Goal: Task Accomplishment & Management: Manage account settings

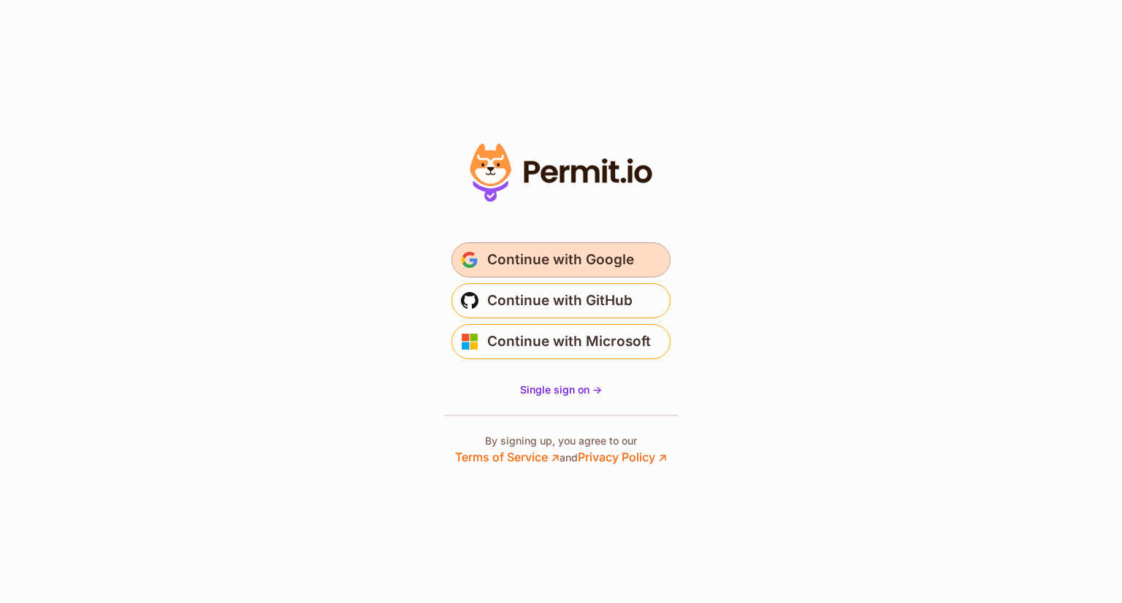
click at [628, 270] on span "Continue with Google" at bounding box center [560, 259] width 147 height 23
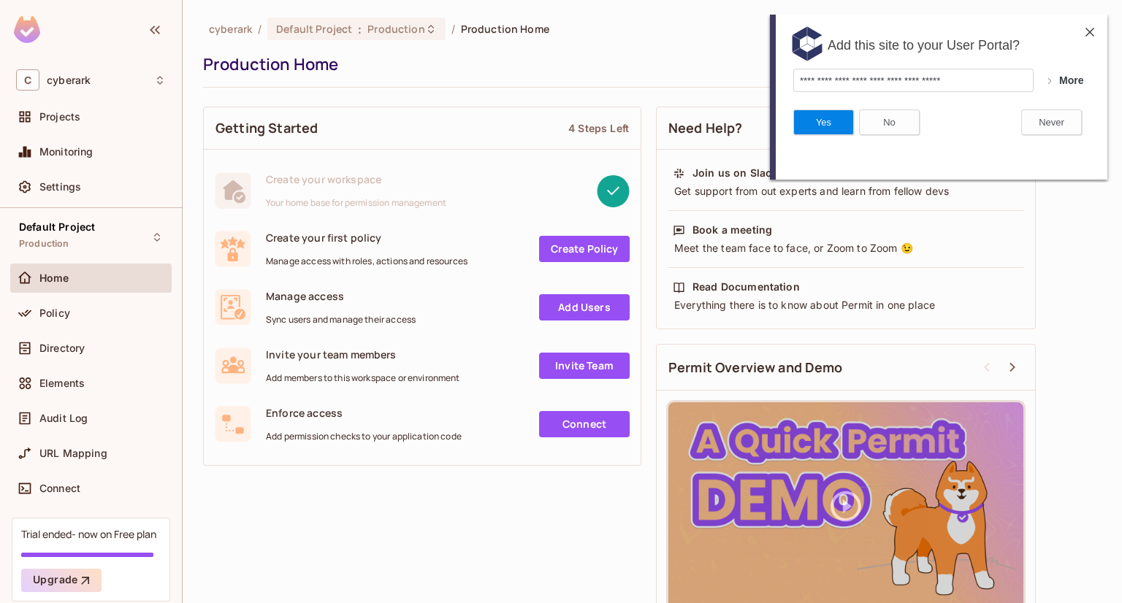
click at [1091, 33] on img at bounding box center [1090, 32] width 9 height 9
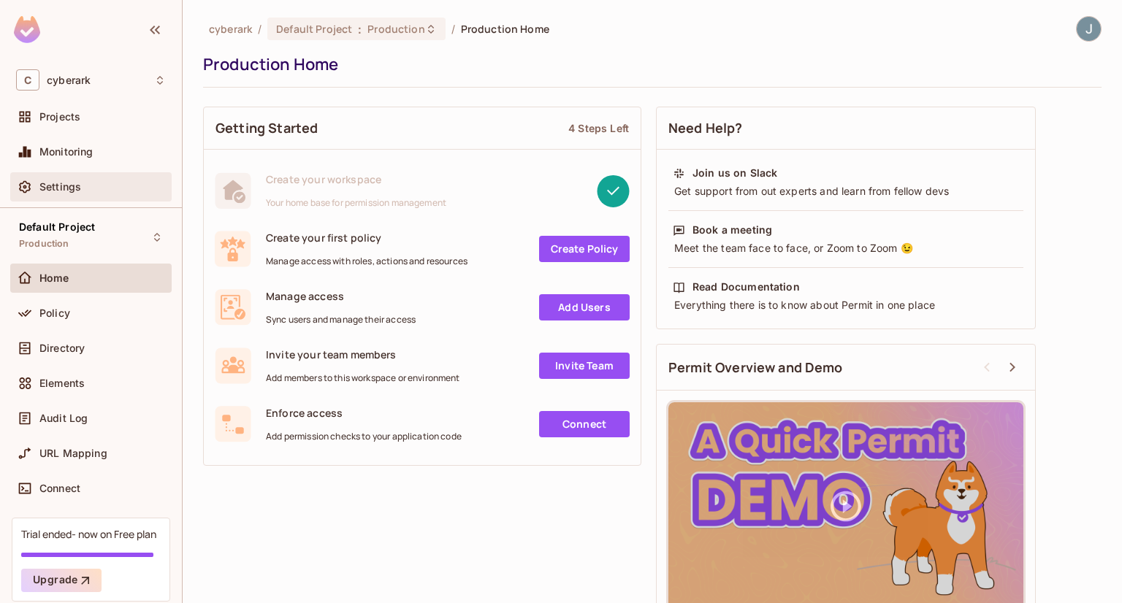
click at [66, 181] on span "Settings" at bounding box center [60, 187] width 42 height 12
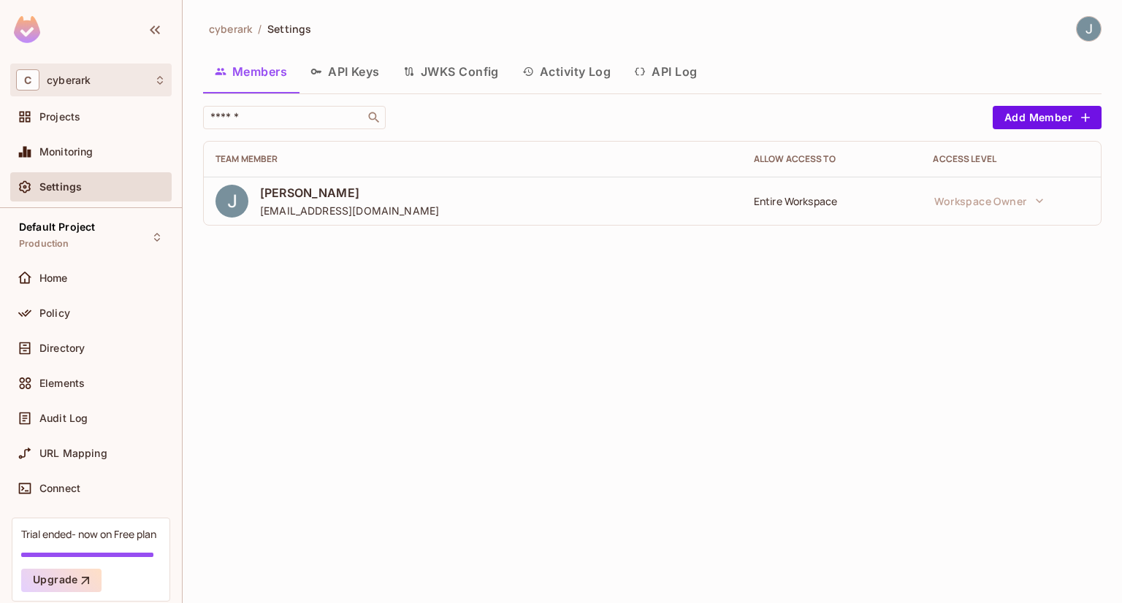
click at [112, 85] on div "C cyberark" at bounding box center [91, 79] width 150 height 21
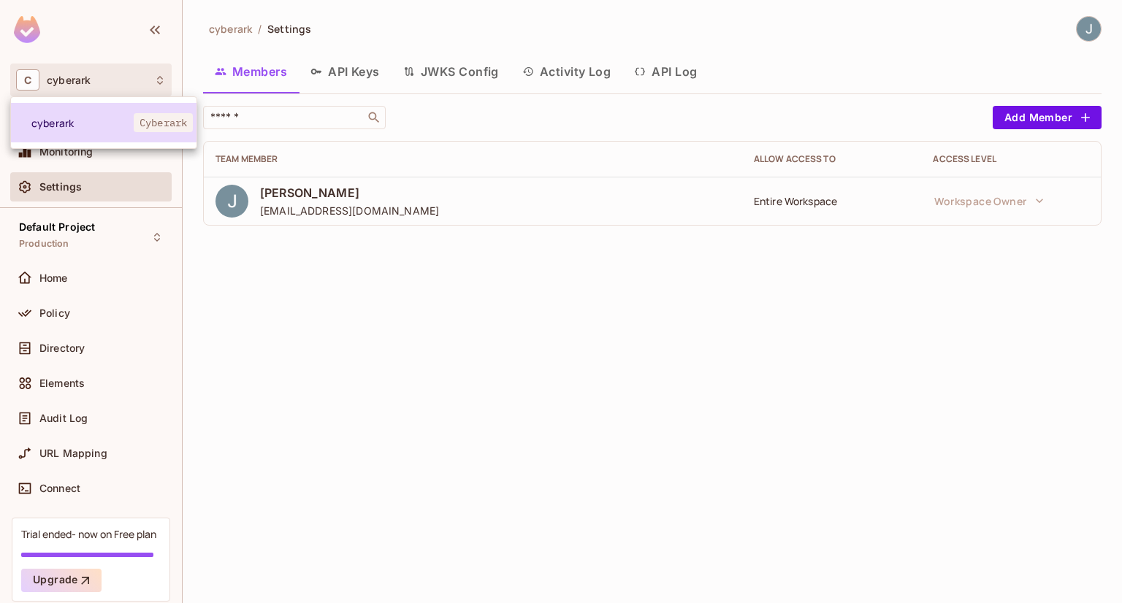
click at [175, 123] on span "Cyberark" at bounding box center [163, 122] width 59 height 19
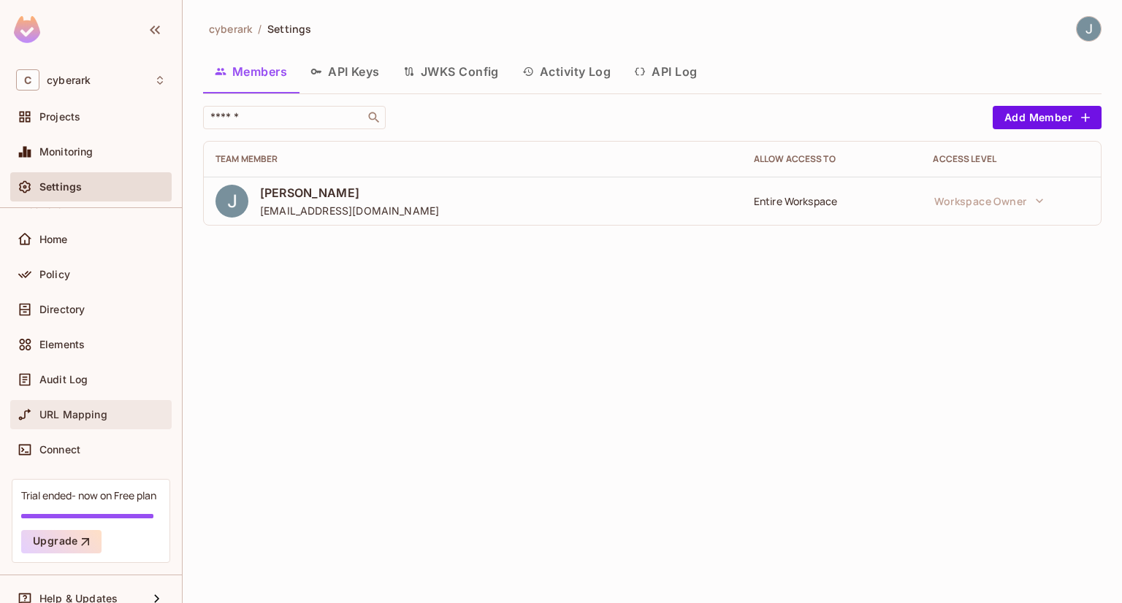
scroll to position [56, 0]
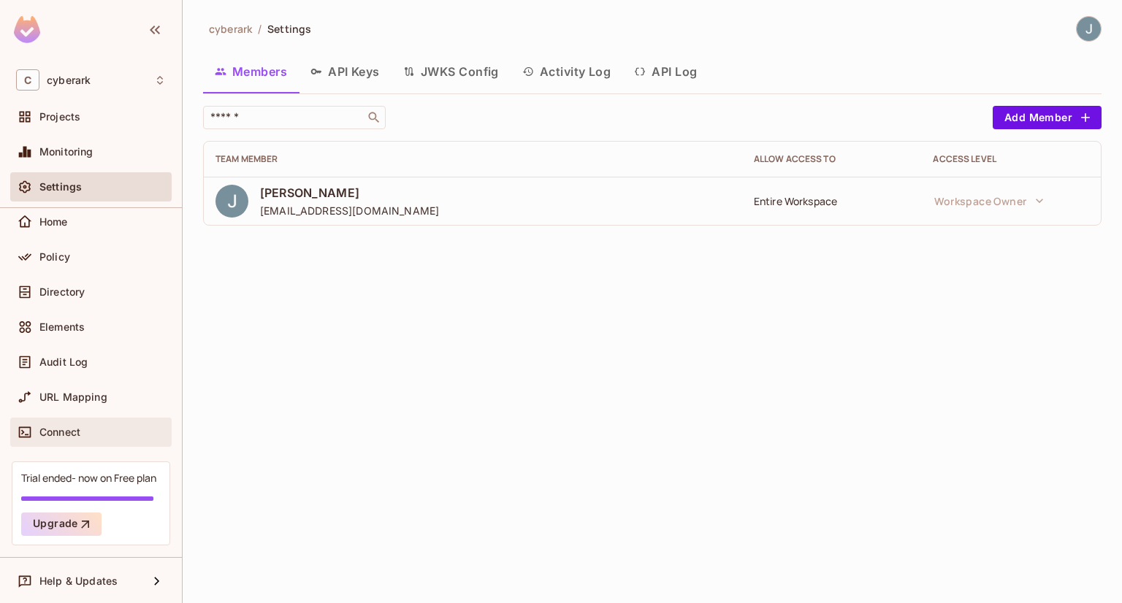
click at [108, 430] on div "Connect" at bounding box center [102, 433] width 126 height 12
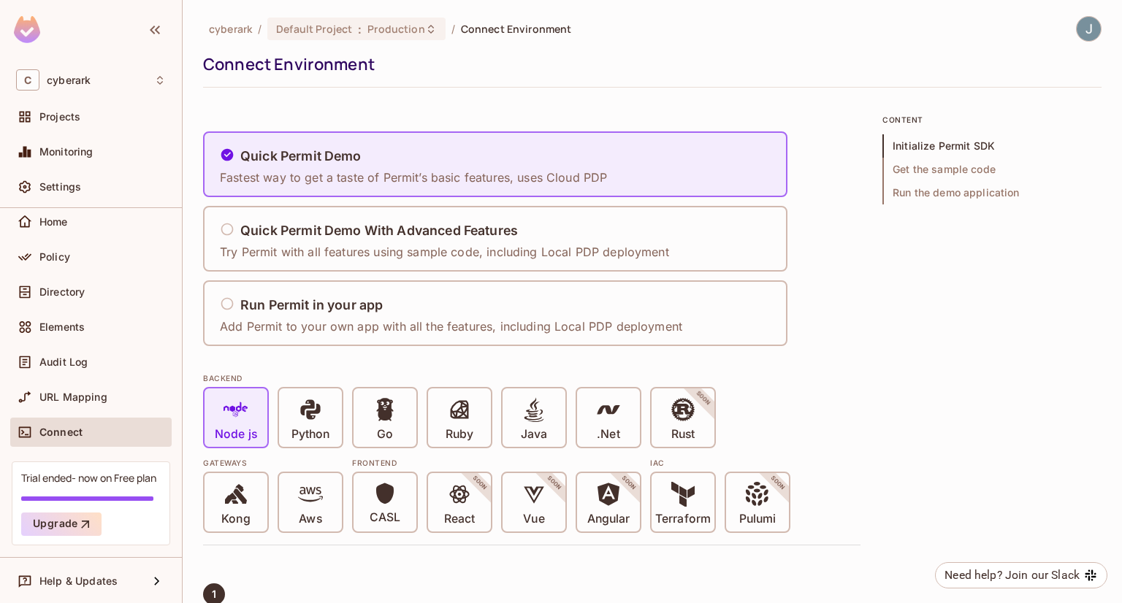
click at [1077, 35] on img at bounding box center [1089, 29] width 24 height 24
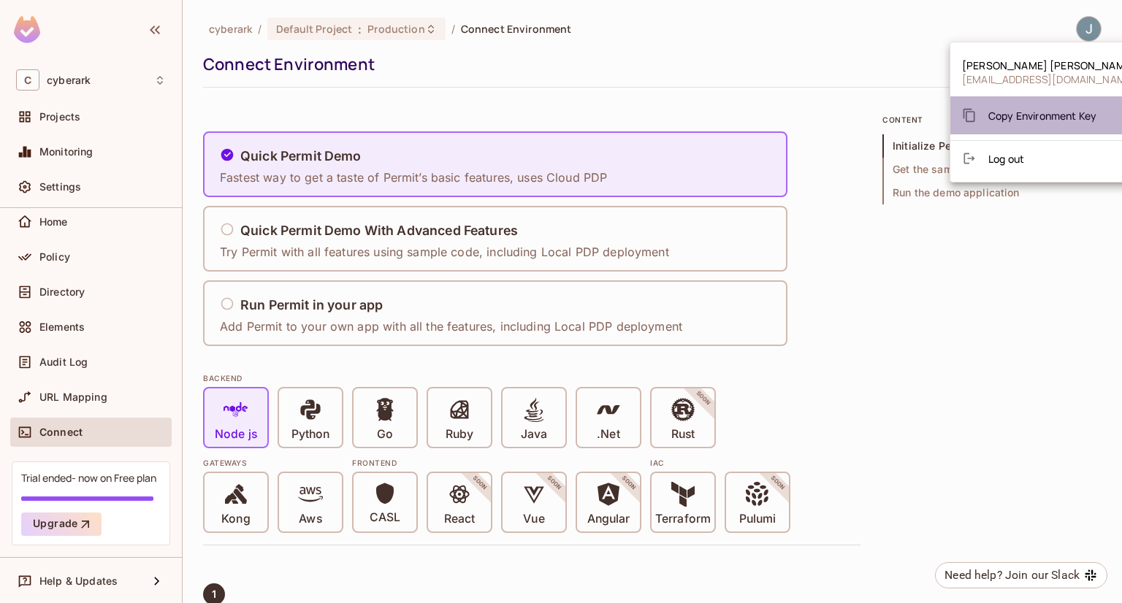
click at [1035, 115] on span "Copy Environment Key" at bounding box center [1042, 116] width 108 height 14
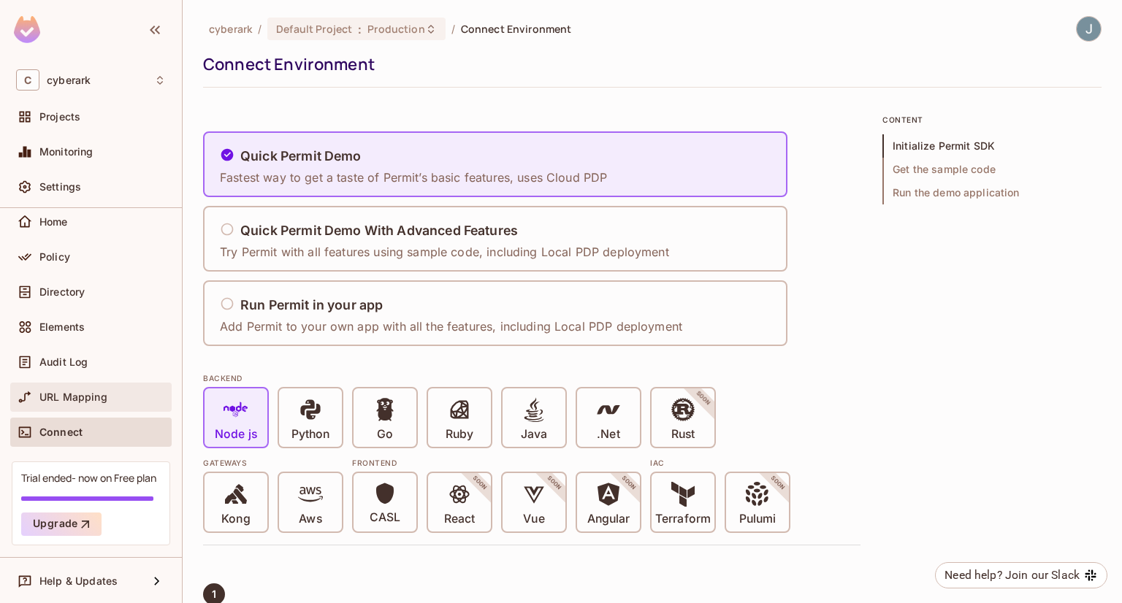
click at [125, 400] on div "URL Mapping" at bounding box center [102, 398] width 126 height 12
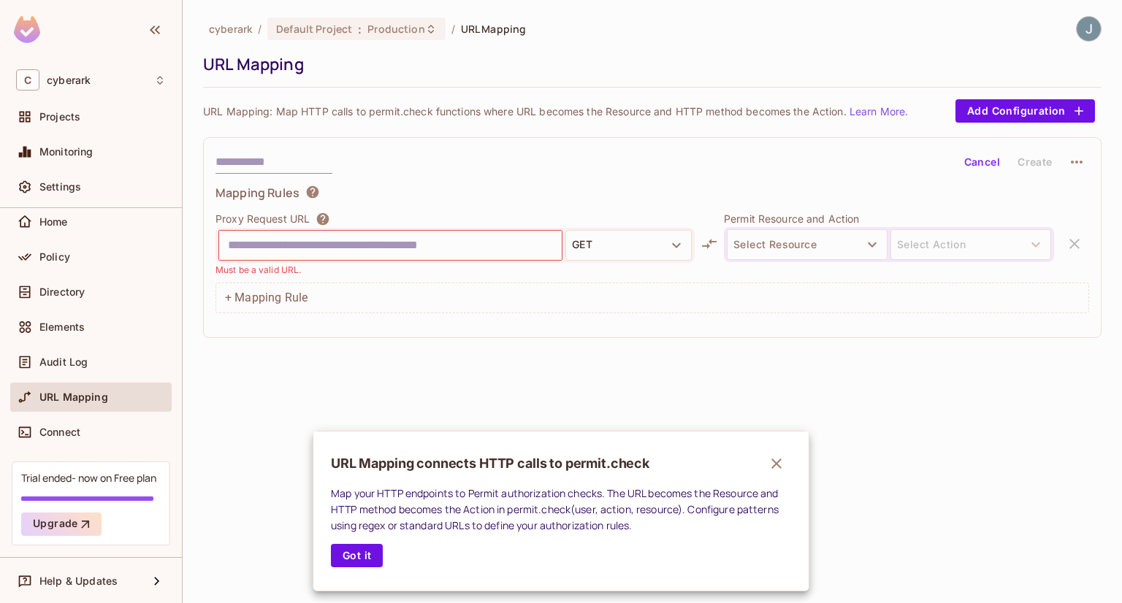
click at [1026, 112] on div at bounding box center [561, 301] width 1122 height 603
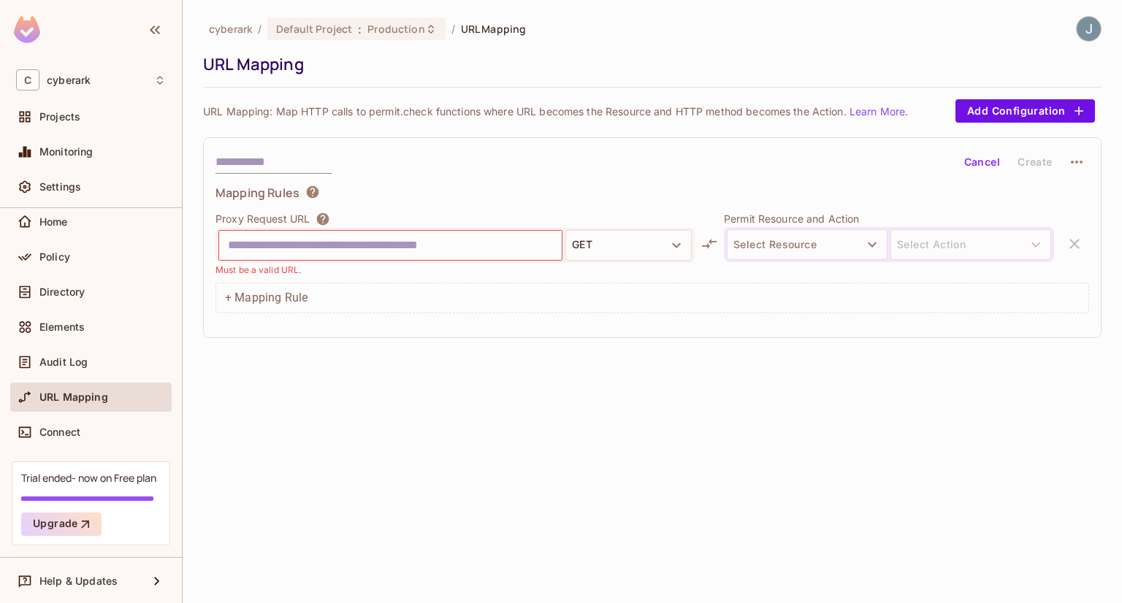
click at [305, 252] on input "text" at bounding box center [390, 245] width 325 height 23
click at [70, 361] on span "Audit Log" at bounding box center [63, 362] width 48 height 12
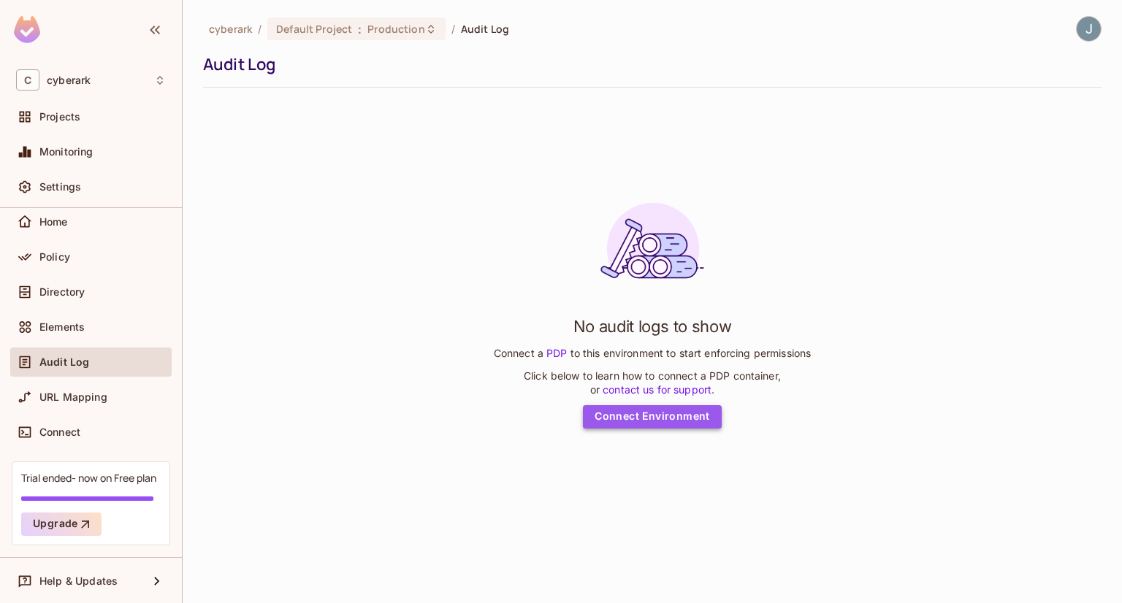
click at [663, 413] on link "Connect Environment" at bounding box center [652, 416] width 139 height 23
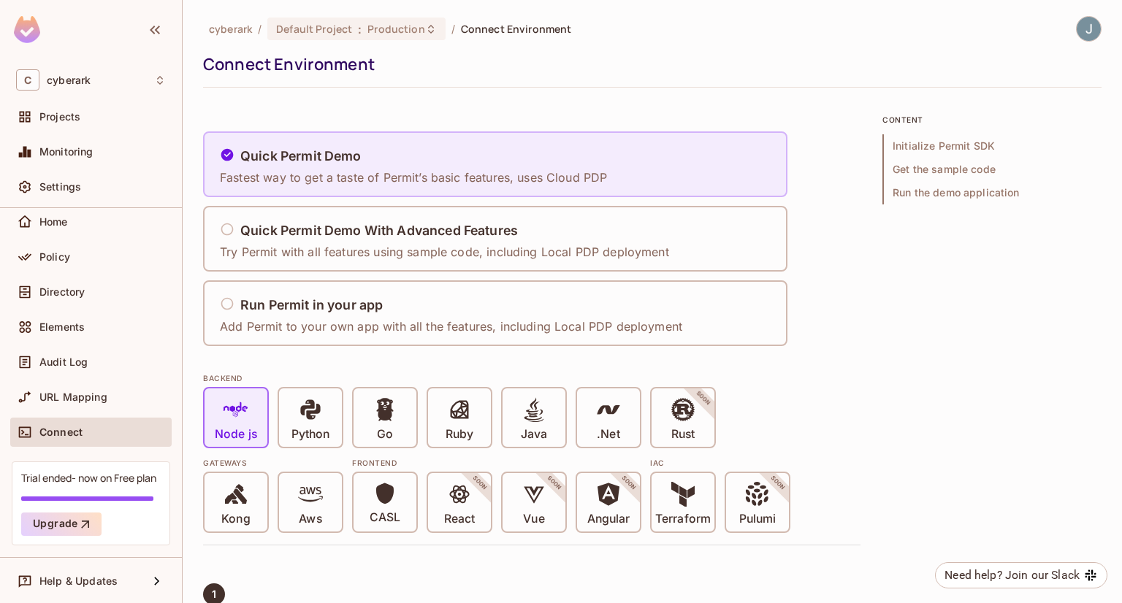
click at [468, 175] on p "Fastest way to get a taste of Permit’s basic features, uses Cloud PDP" at bounding box center [413, 177] width 387 height 16
click at [449, 229] on h5 "Quick Permit Demo With Advanced Features" at bounding box center [379, 231] width 278 height 15
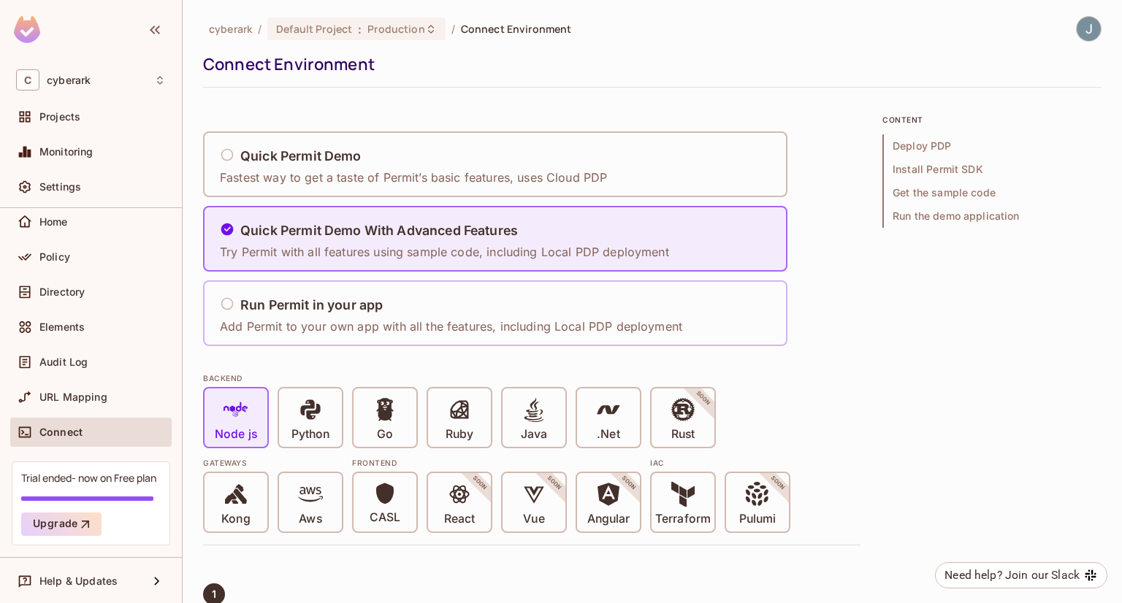
click at [446, 325] on p "Add Permit to your own app with all the features, including Local PDP deployment" at bounding box center [451, 327] width 462 height 16
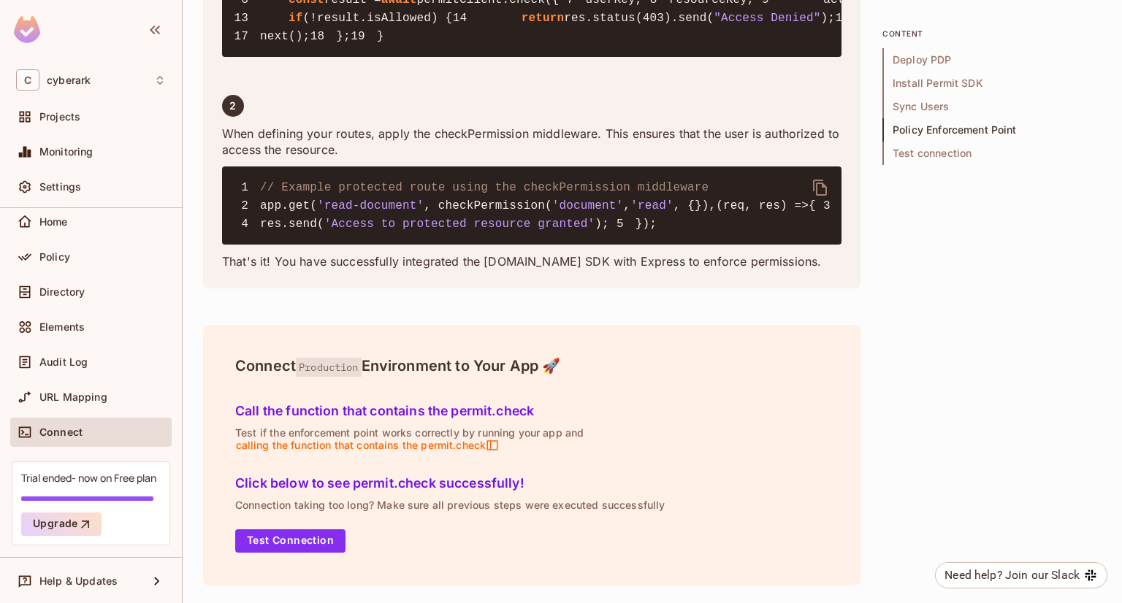
scroll to position [3030, 0]
click at [85, 576] on span "Help & Updates" at bounding box center [78, 582] width 78 height 12
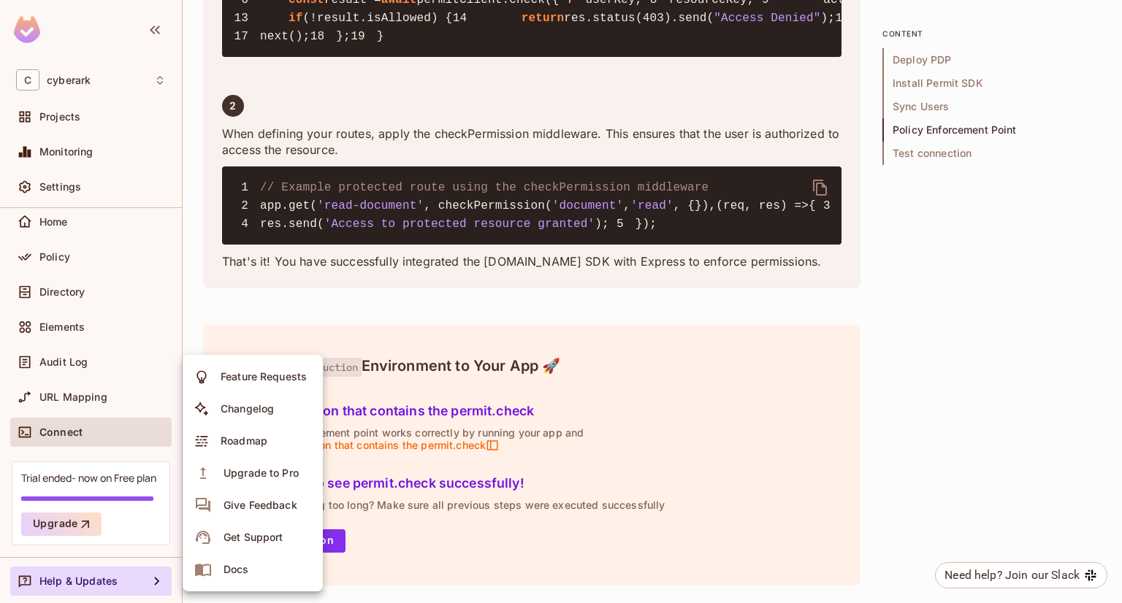
click at [101, 191] on div at bounding box center [561, 301] width 1122 height 603
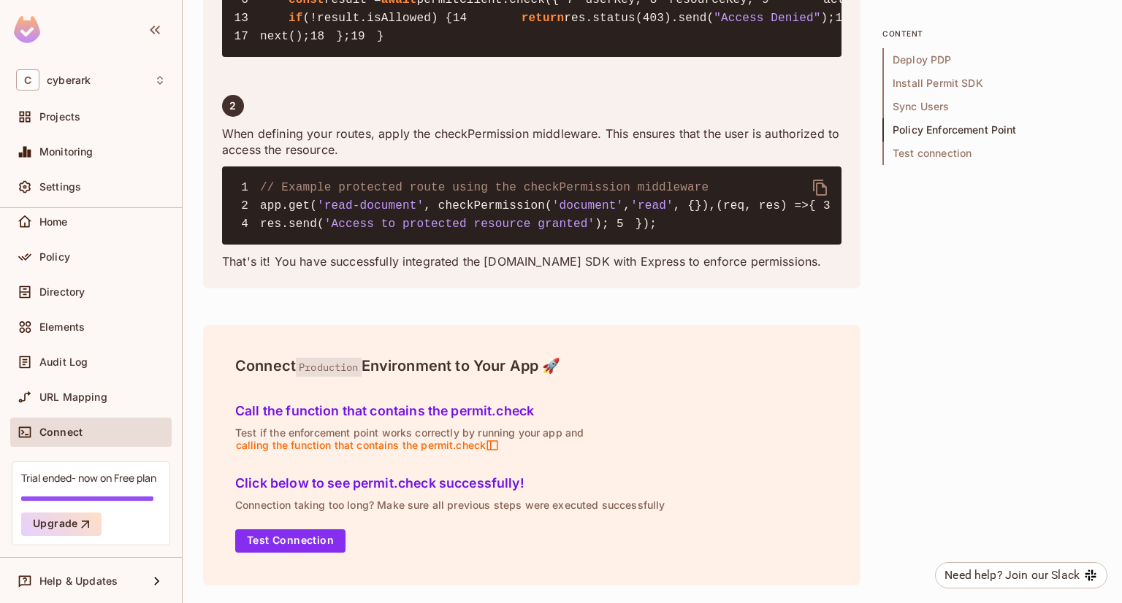
click at [61, 141] on div "Monitoring" at bounding box center [90, 151] width 161 height 29
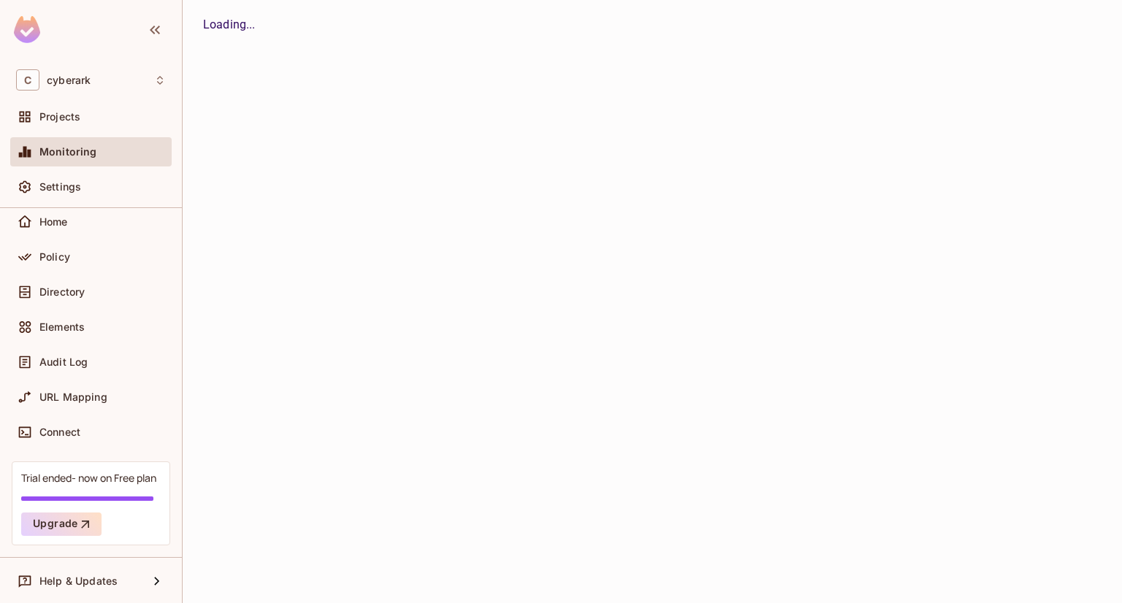
click at [57, 106] on div "Projects" at bounding box center [90, 116] width 161 height 29
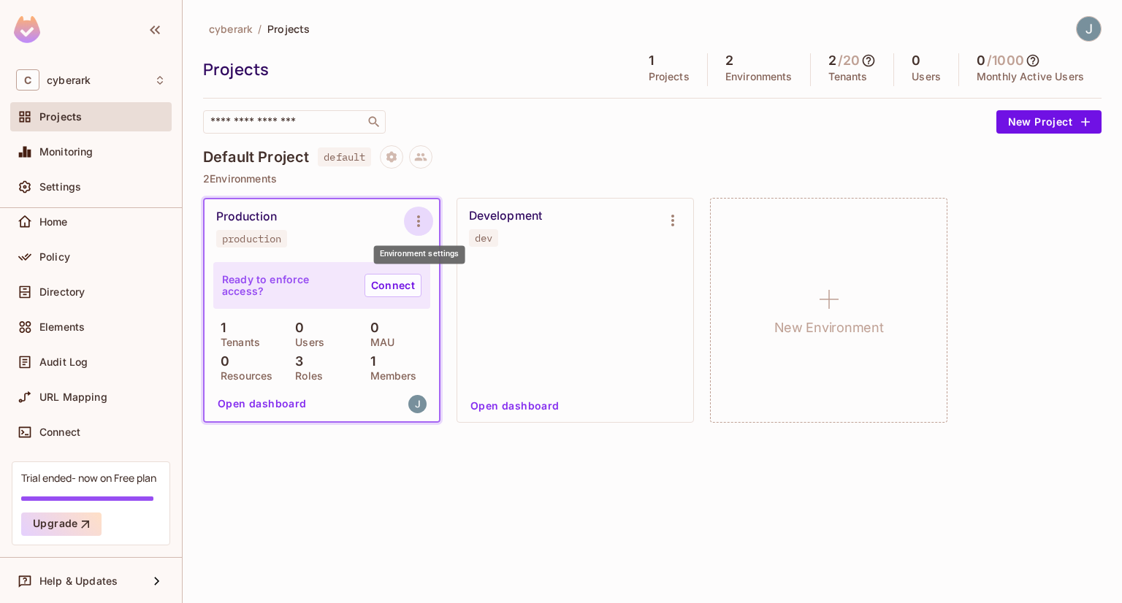
click at [422, 213] on icon "Environment settings" at bounding box center [419, 222] width 18 height 18
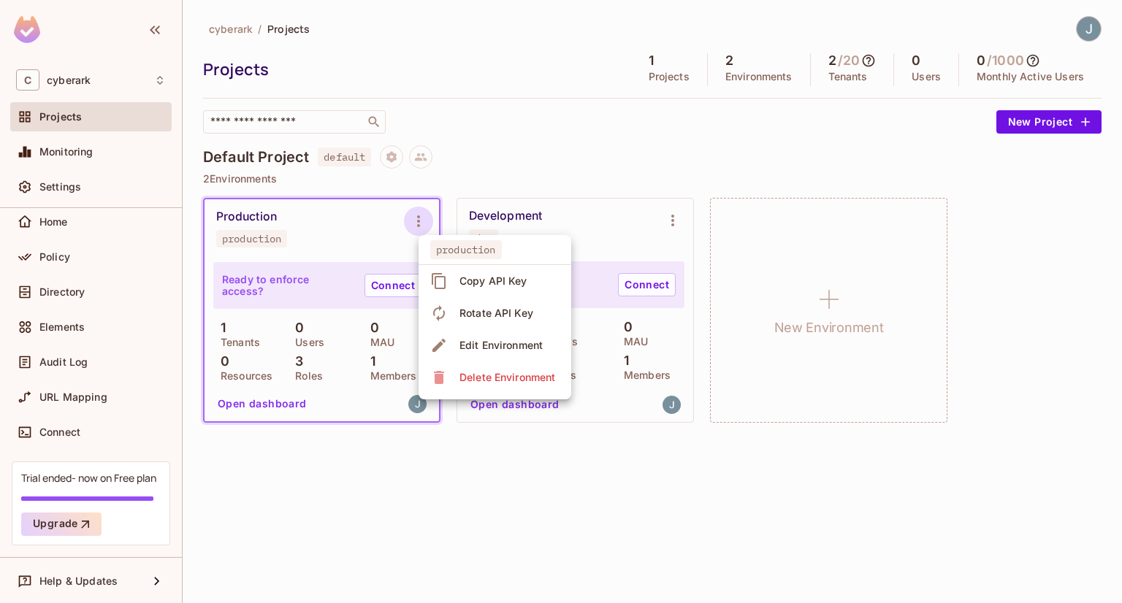
drag, startPoint x: 359, startPoint y: 504, endPoint x: 346, endPoint y: 451, distance: 54.9
click at [356, 504] on div at bounding box center [561, 301] width 1122 height 603
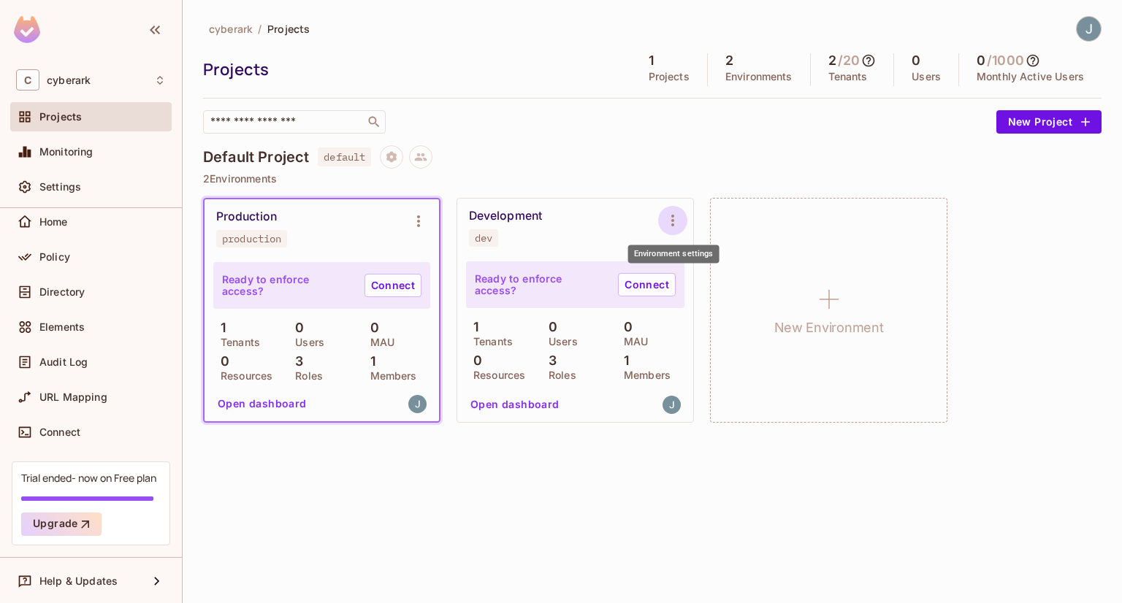
click at [668, 218] on icon "Environment settings" at bounding box center [673, 221] width 18 height 18
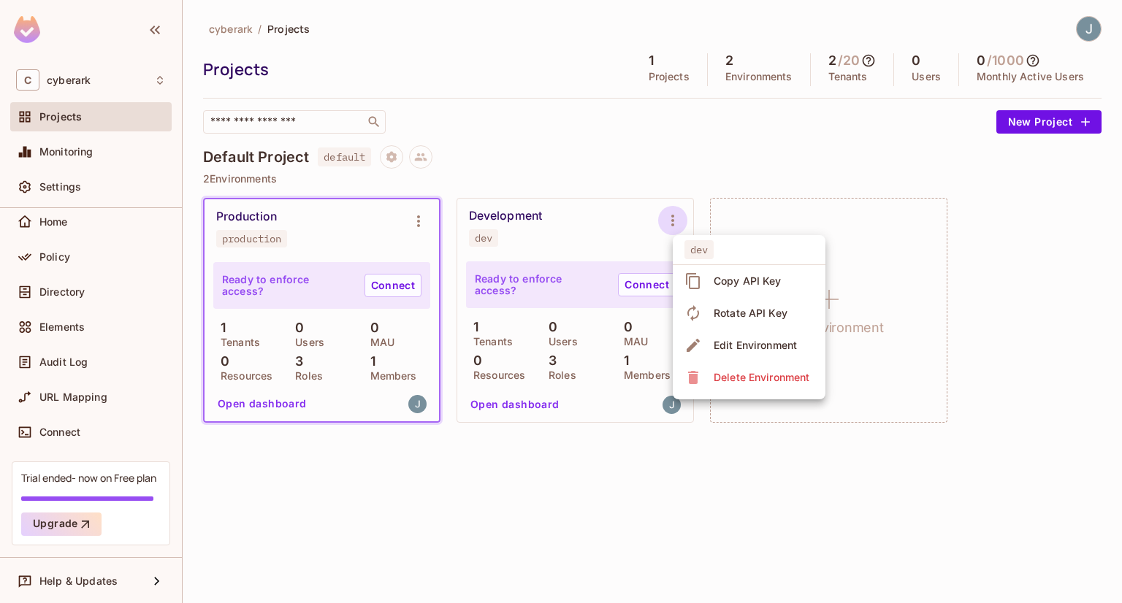
click at [739, 151] on div at bounding box center [561, 301] width 1122 height 603
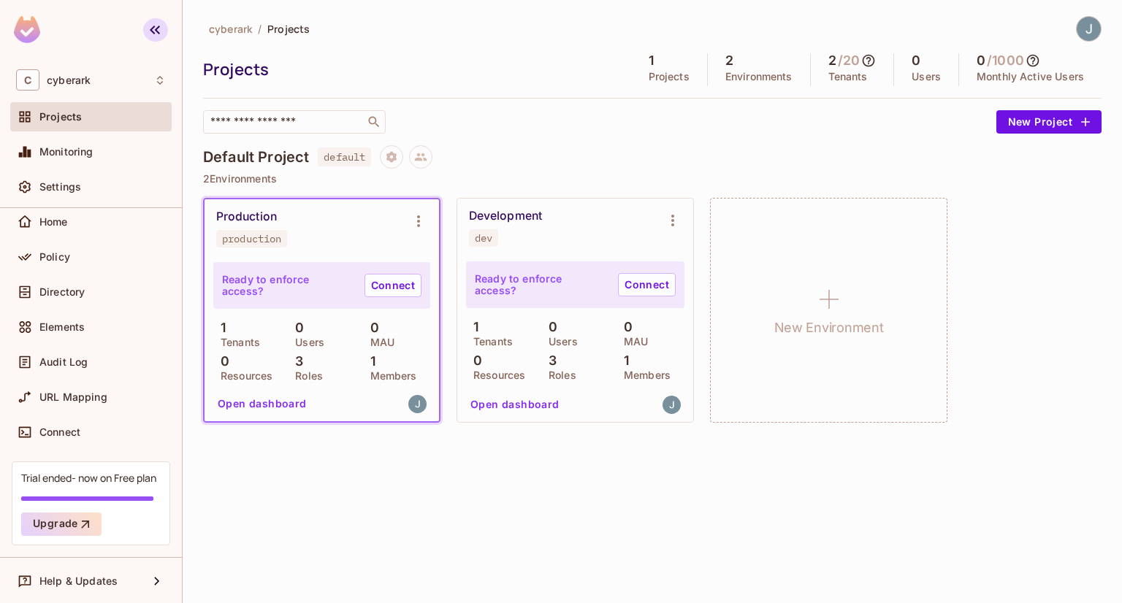
click at [159, 33] on icon "button" at bounding box center [155, 30] width 10 height 9
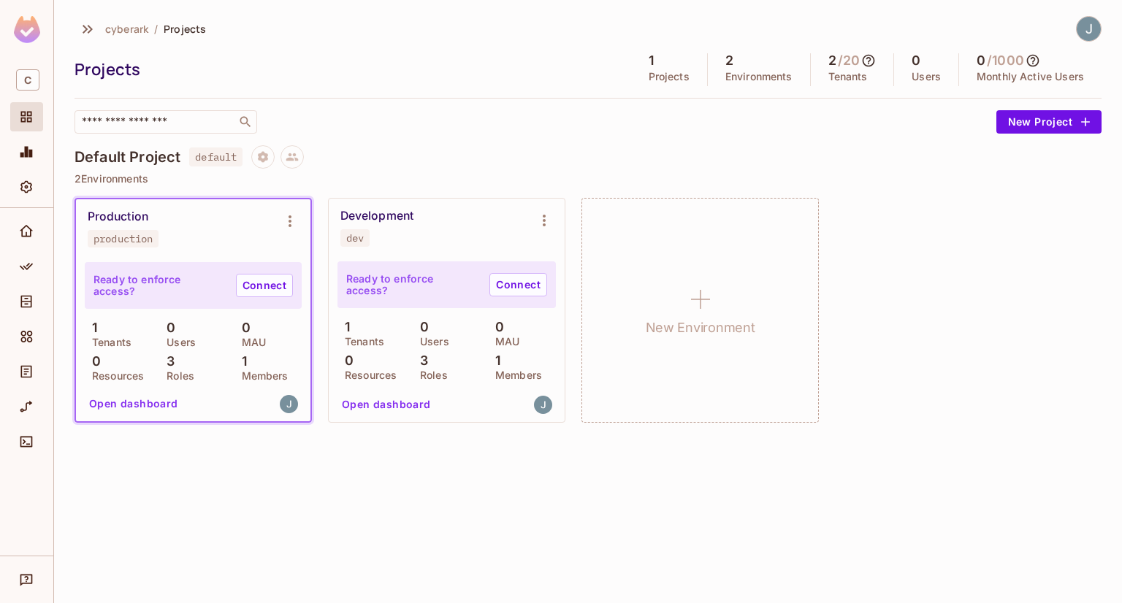
click at [18, 32] on img at bounding box center [27, 29] width 26 height 27
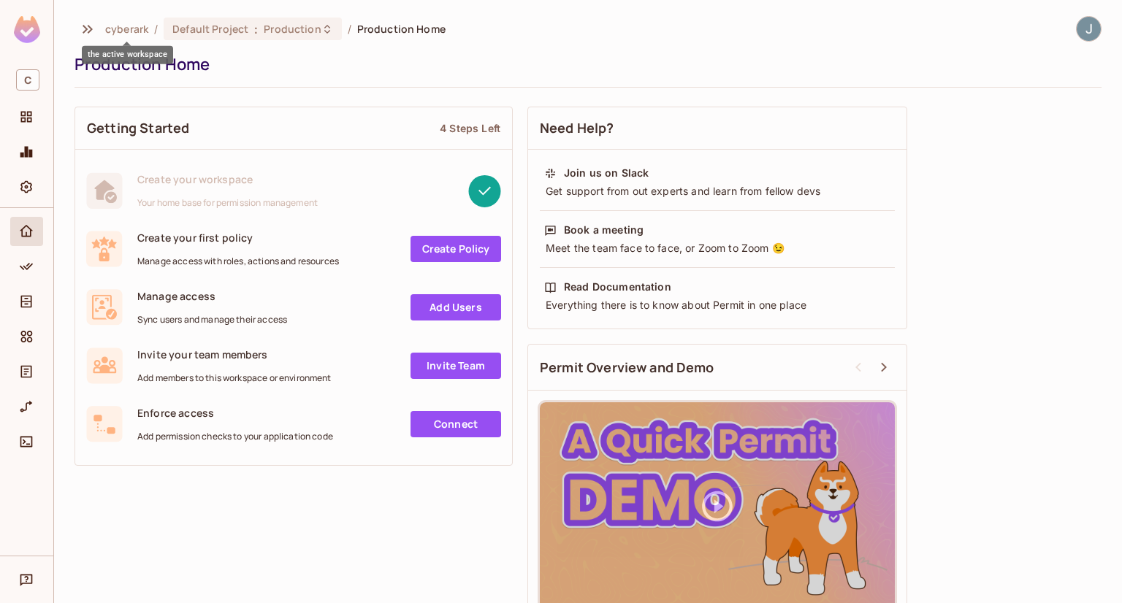
click at [129, 28] on span "cyberark" at bounding box center [126, 29] width 43 height 14
click at [245, 32] on span "Default Project" at bounding box center [210, 29] width 76 height 14
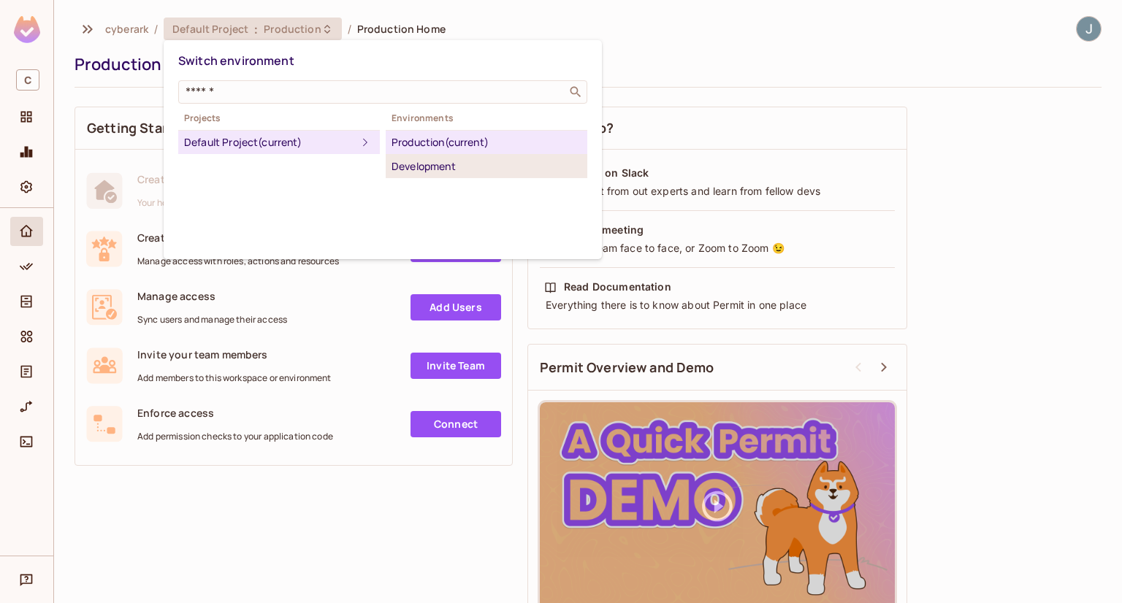
click at [552, 159] on div "Development" at bounding box center [487, 167] width 190 height 18
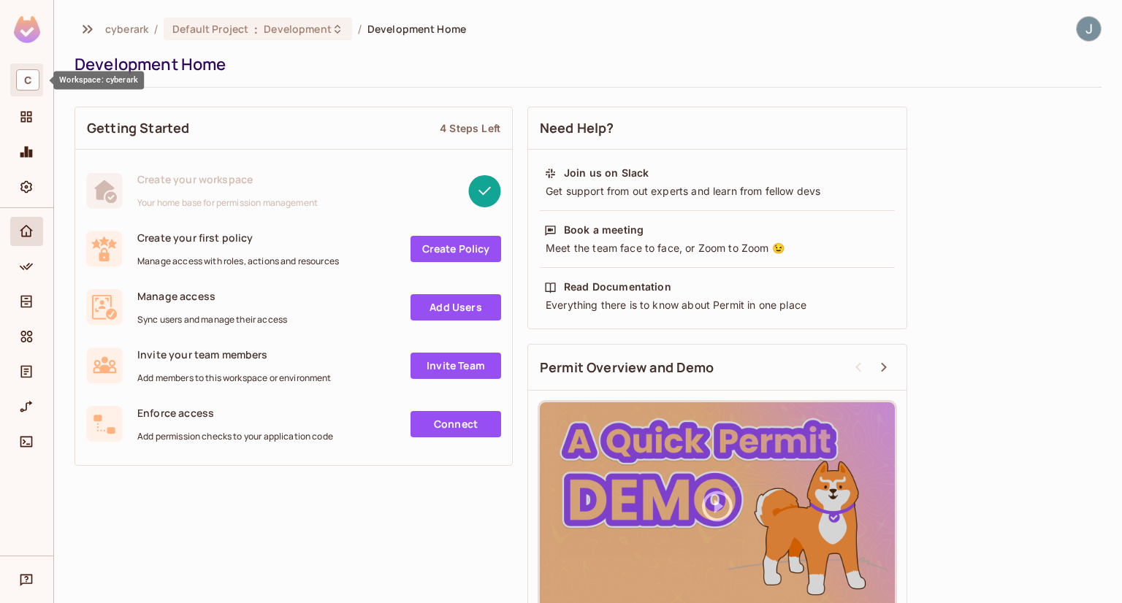
click at [34, 75] on span "C" at bounding box center [27, 79] width 23 height 21
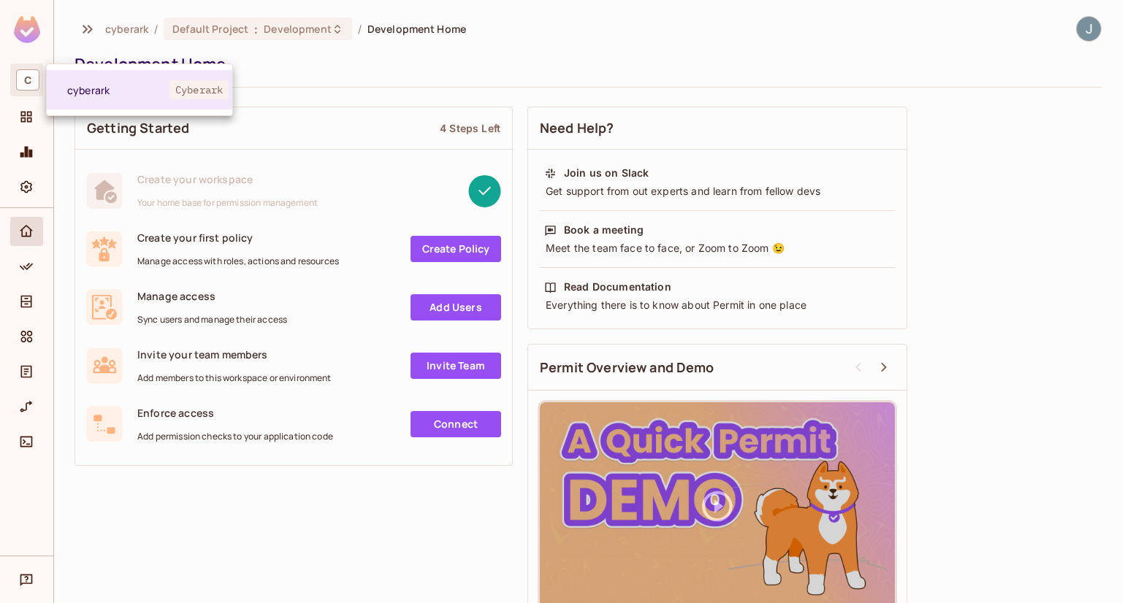
click at [91, 28] on div at bounding box center [561, 301] width 1122 height 603
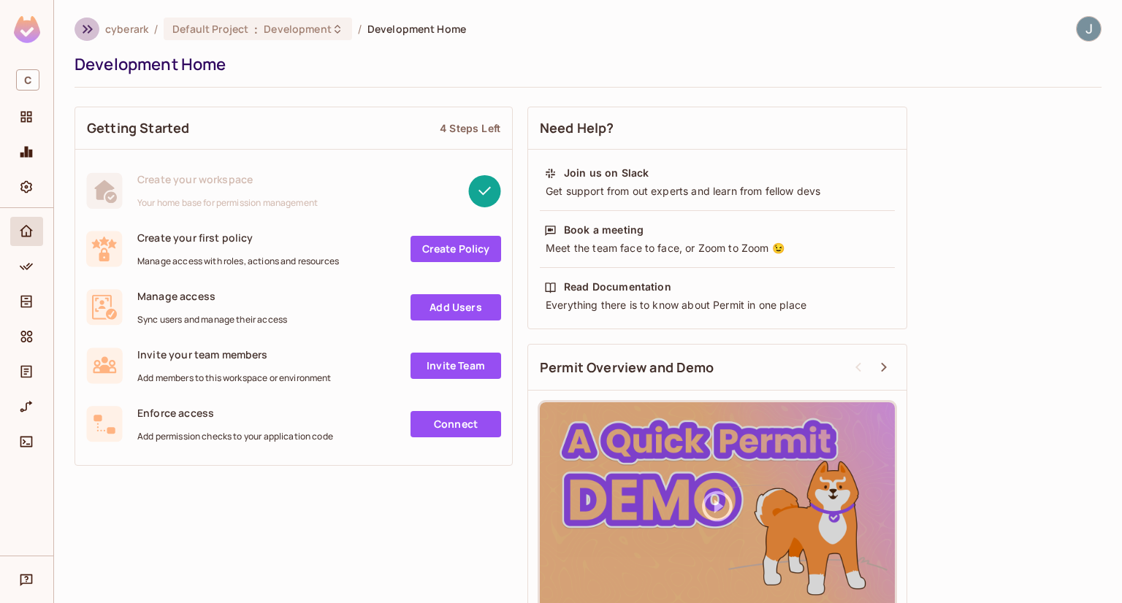
click at [82, 29] on icon "button" at bounding box center [88, 29] width 18 height 18
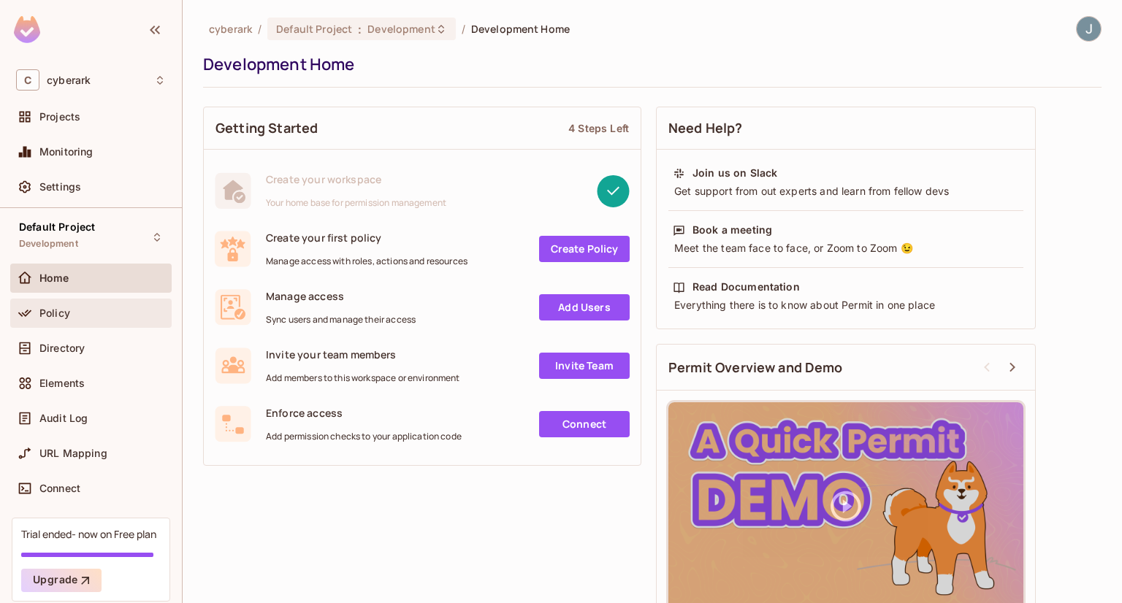
click at [50, 316] on span "Policy" at bounding box center [54, 314] width 31 height 12
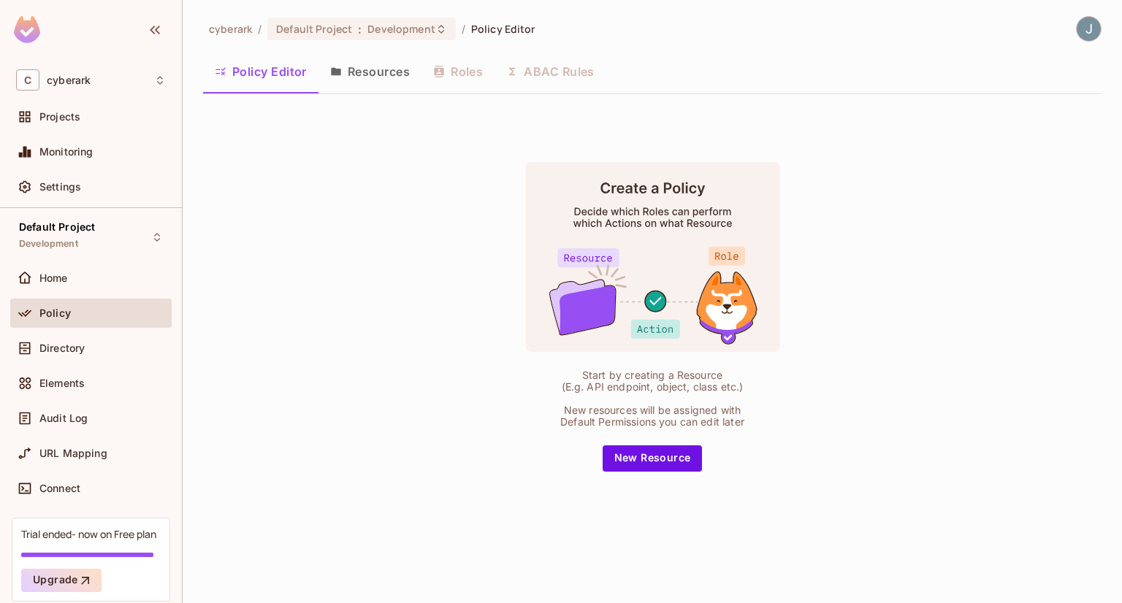
click at [373, 68] on button "Resources" at bounding box center [370, 71] width 103 height 37
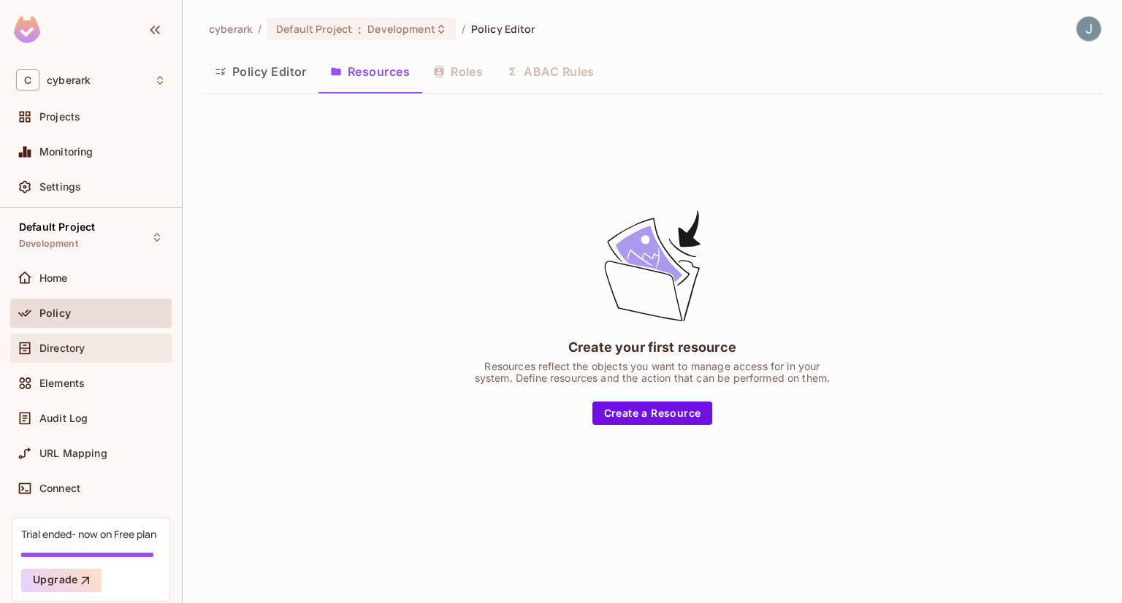
click at [92, 346] on div "Directory" at bounding box center [102, 349] width 126 height 12
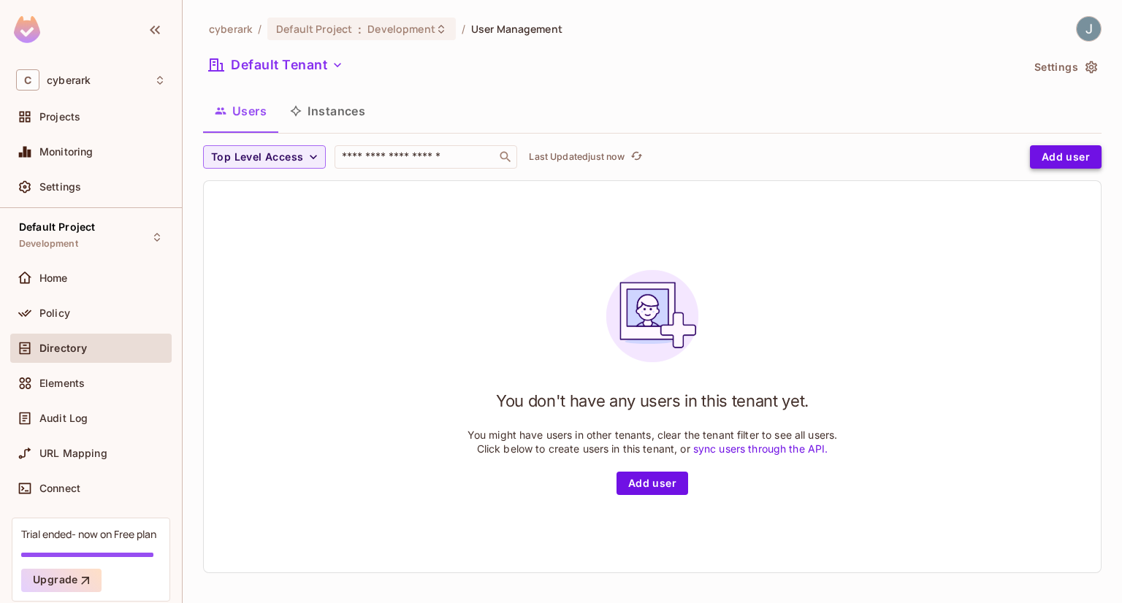
click at [1058, 150] on button "Add user" at bounding box center [1066, 156] width 72 height 23
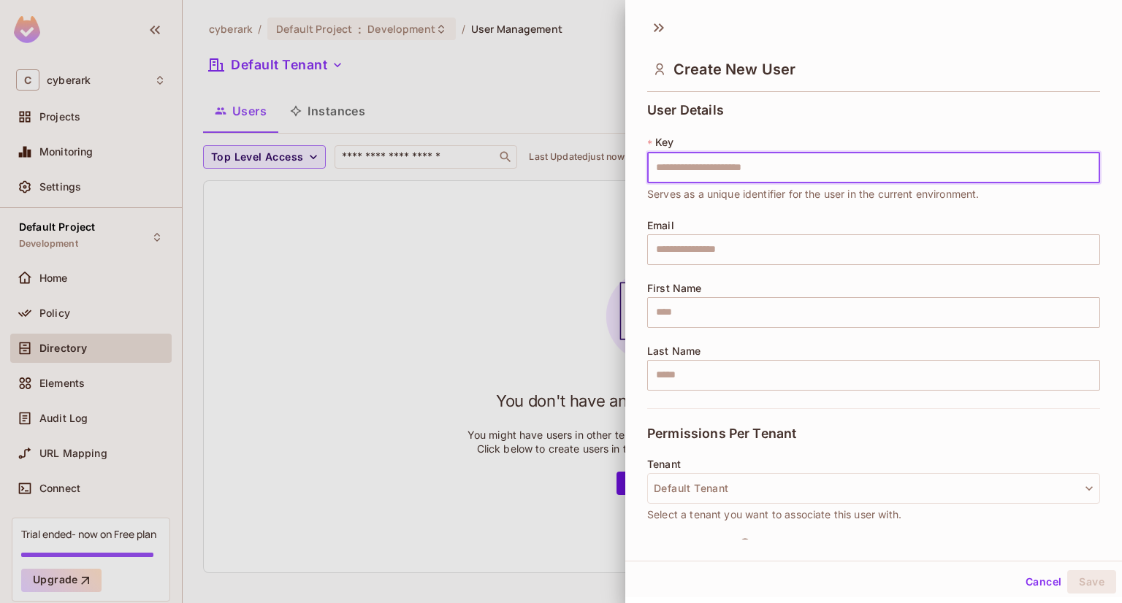
click at [1020, 572] on button "Cancel" at bounding box center [1043, 582] width 47 height 23
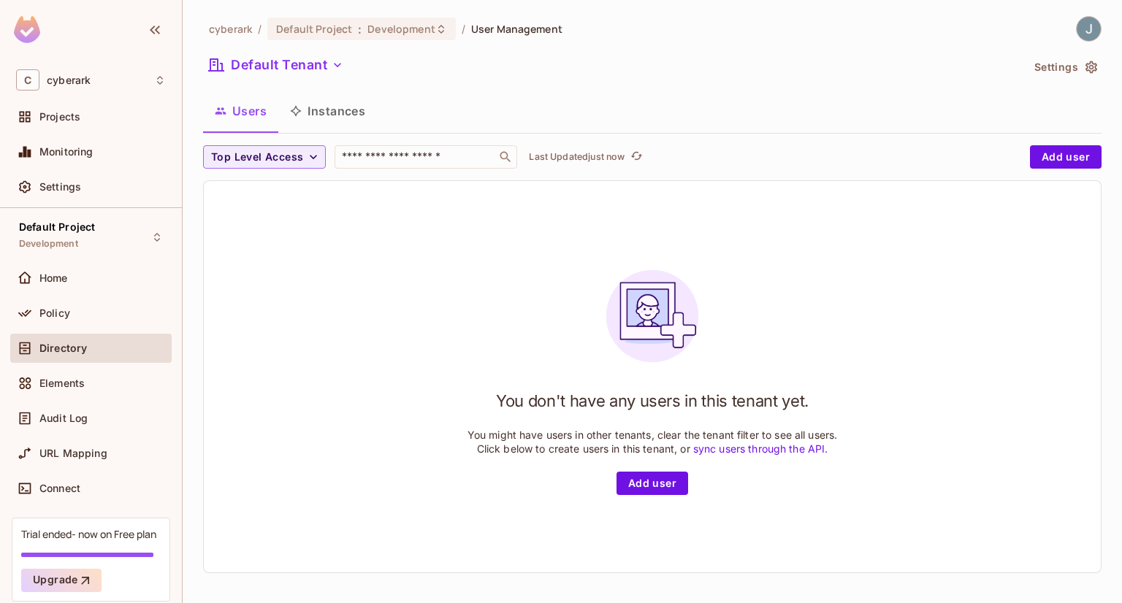
click at [348, 113] on button "Instances" at bounding box center [327, 111] width 99 height 37
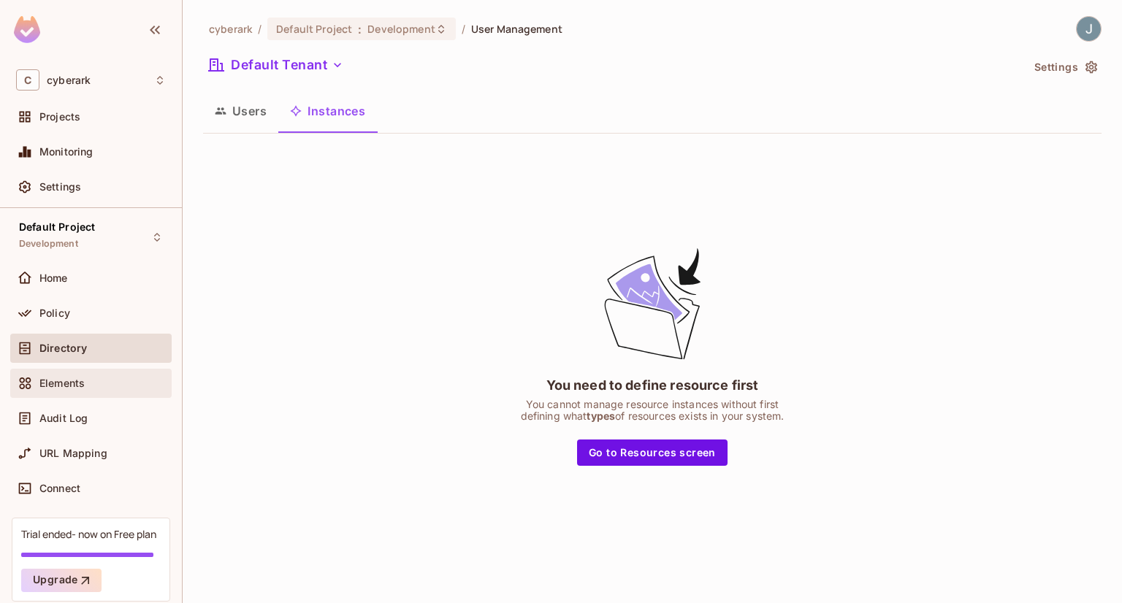
click at [86, 382] on div "Elements" at bounding box center [102, 384] width 126 height 12
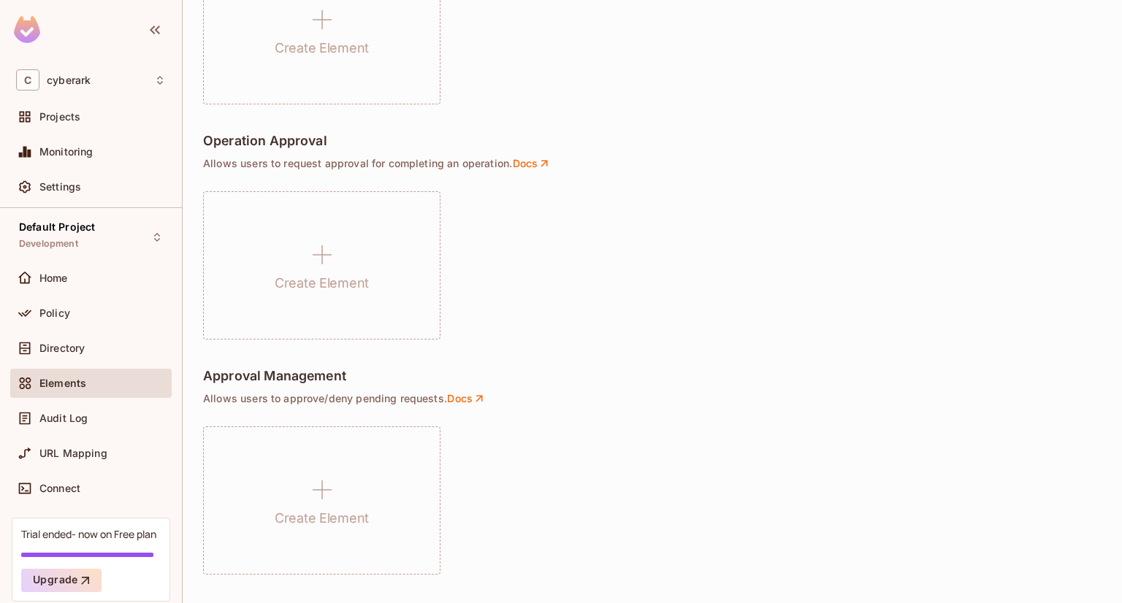
scroll to position [1023, 0]
click at [83, 427] on div "Audit Log" at bounding box center [90, 418] width 161 height 29
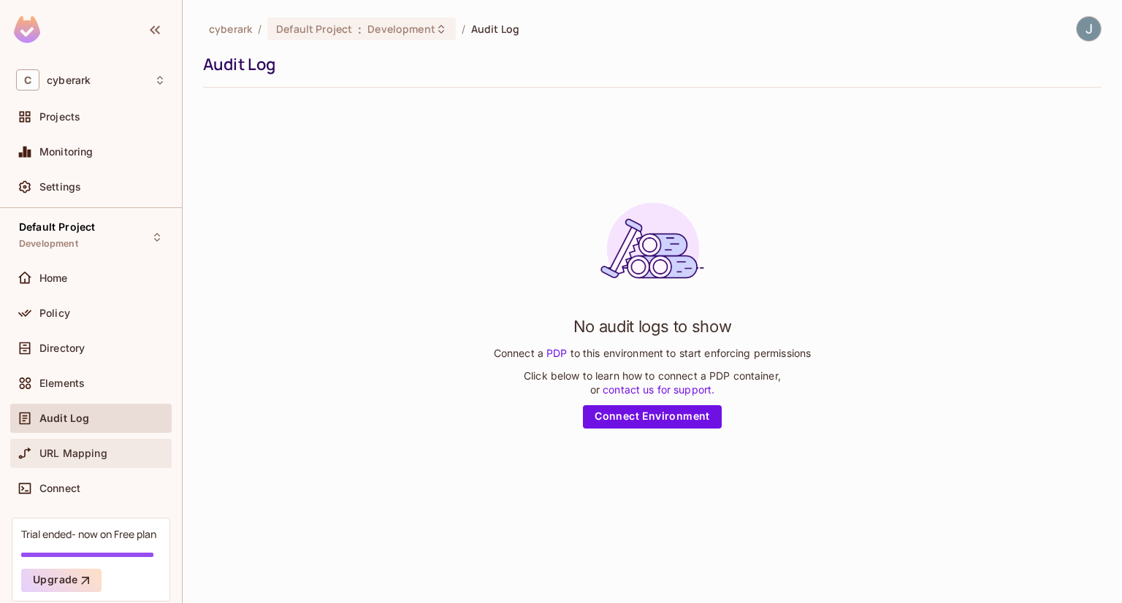
click at [82, 445] on div "URL Mapping" at bounding box center [91, 454] width 150 height 18
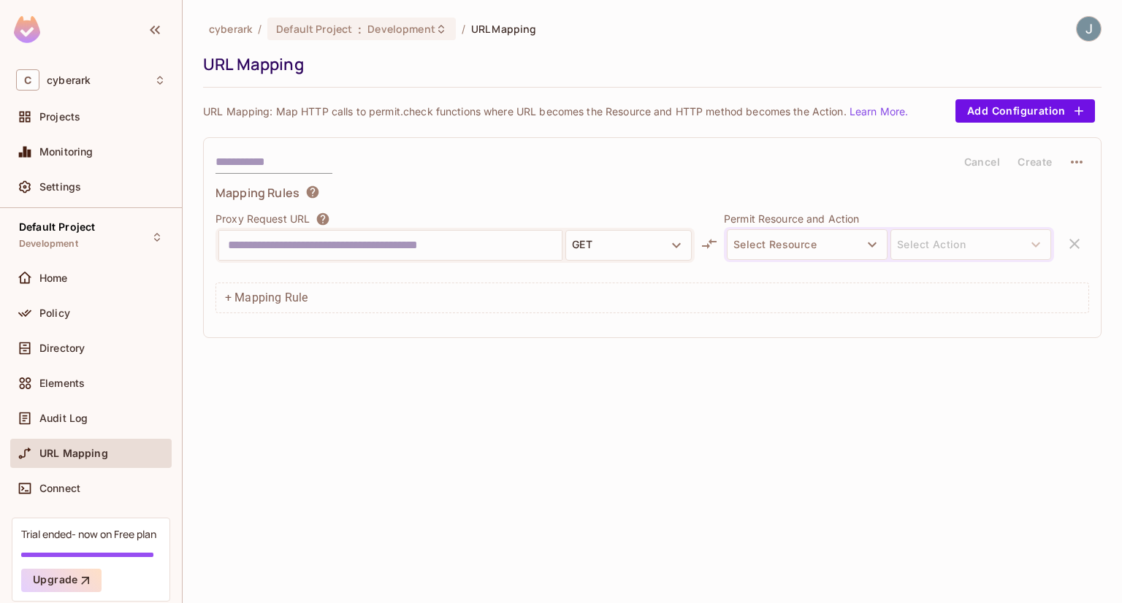
click at [1075, 161] on icon "button" at bounding box center [1077, 162] width 12 height 3
click at [50, 471] on div at bounding box center [561, 301] width 1122 height 603
click at [53, 495] on div "Connect" at bounding box center [91, 489] width 150 height 18
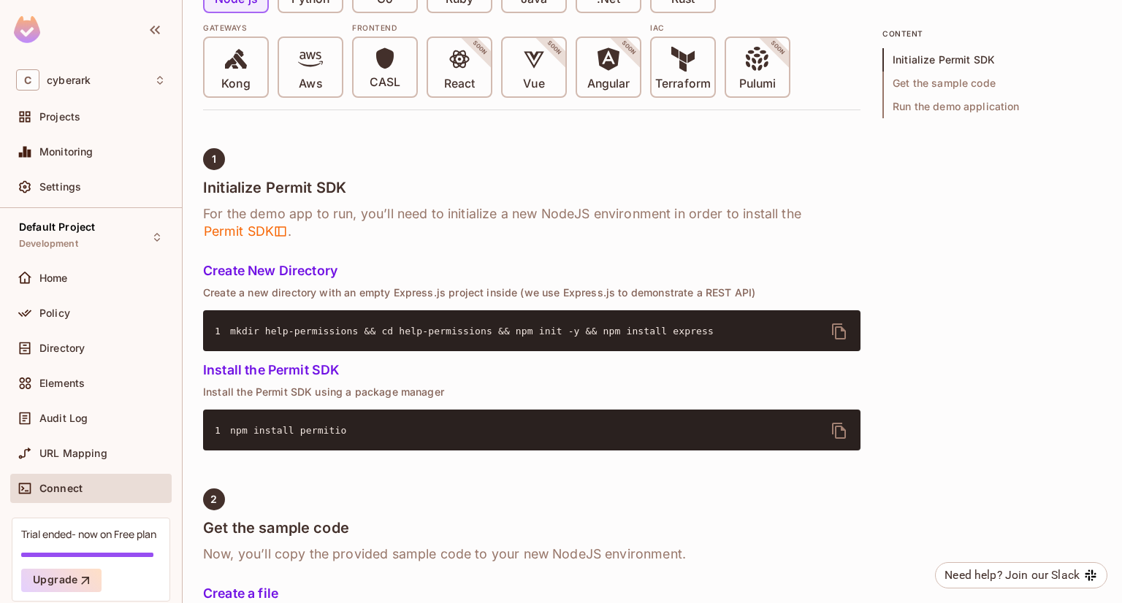
scroll to position [438, 0]
